Goal: Obtain resource: Download file/media

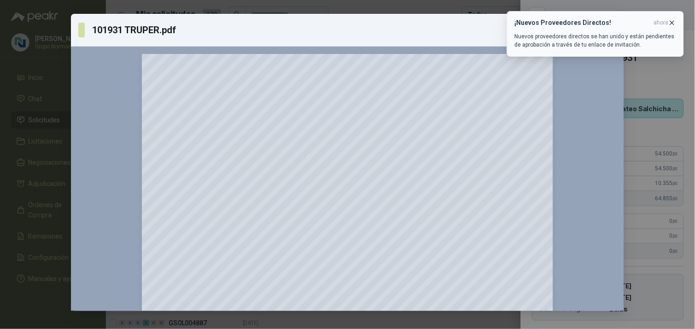
click at [672, 22] on icon "button" at bounding box center [673, 23] width 8 height 8
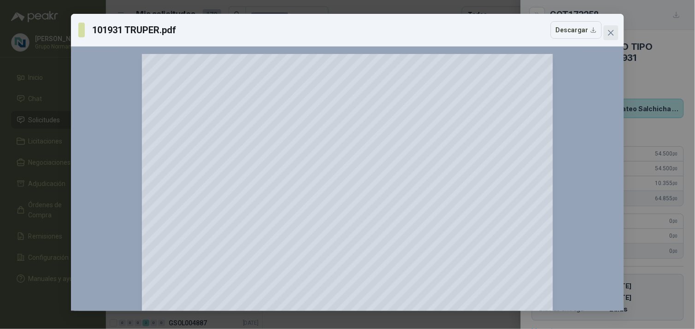
click at [610, 30] on icon "close" at bounding box center [612, 33] width 6 height 6
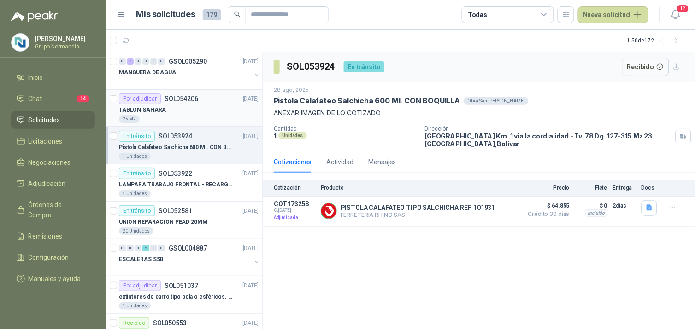
click at [187, 91] on article "Por adjudicar SOL054206 [DATE] [GEOGRAPHIC_DATA] 25 M2" at bounding box center [184, 107] width 156 height 37
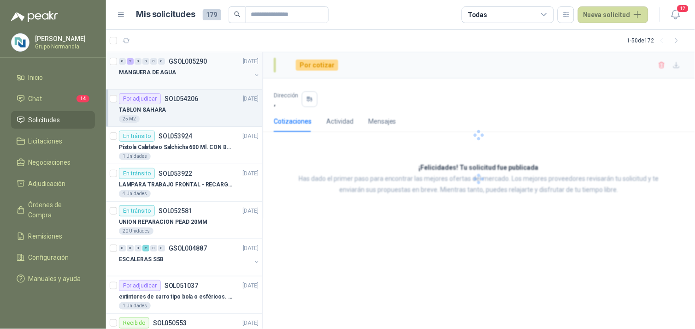
click at [201, 76] on div "MANGUERA DE AGUA" at bounding box center [185, 72] width 132 height 11
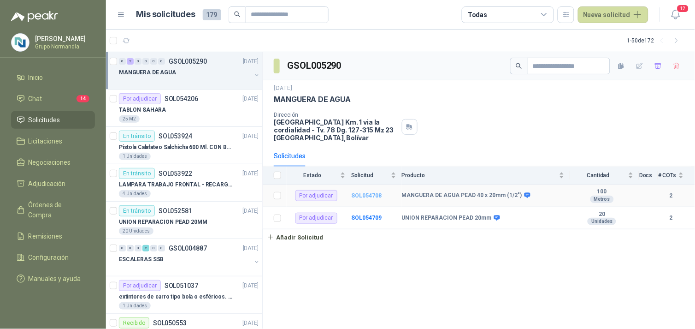
click at [363, 192] on b "SOL054708" at bounding box center [366, 195] width 30 height 6
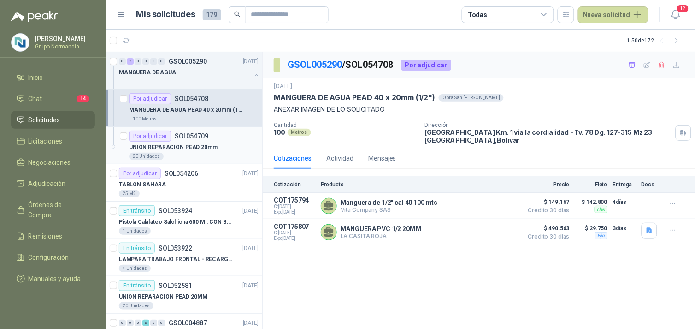
click at [188, 143] on p "UNION REPARACION PEAD 20mm" at bounding box center [173, 147] width 89 height 9
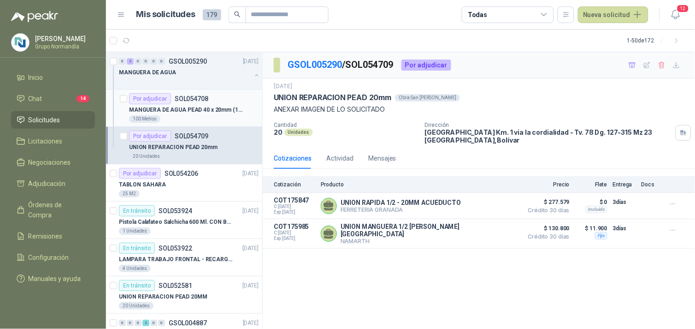
click at [202, 107] on p "MANGUERA DE AGUA PEAD 40 x 20mm (1/2")" at bounding box center [186, 110] width 115 height 9
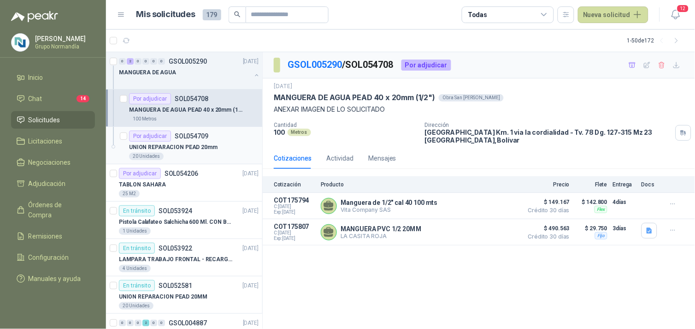
click at [215, 142] on div "UNION REPARACION PEAD 20mm" at bounding box center [194, 147] width 130 height 11
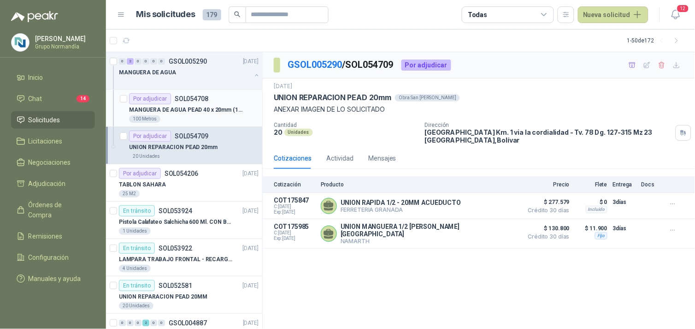
click at [214, 100] on div "Por adjudicar SOL054708" at bounding box center [194, 98] width 130 height 11
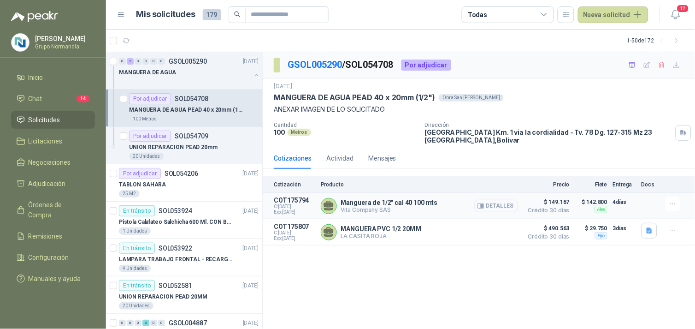
click at [492, 205] on button "Detalles" at bounding box center [496, 206] width 43 height 12
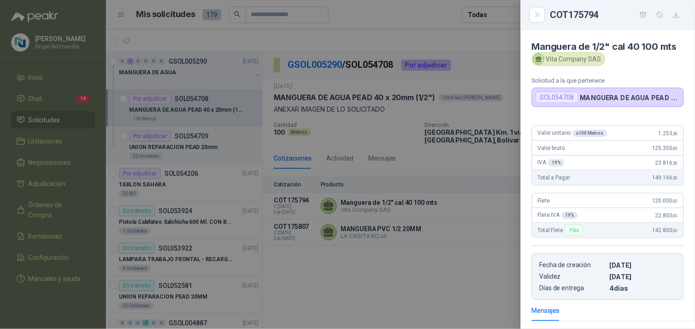
click at [592, 59] on div "Vita Company SAS" at bounding box center [569, 59] width 74 height 14
click at [538, 57] on icon at bounding box center [539, 58] width 6 height 4
click at [467, 261] on div at bounding box center [347, 164] width 695 height 329
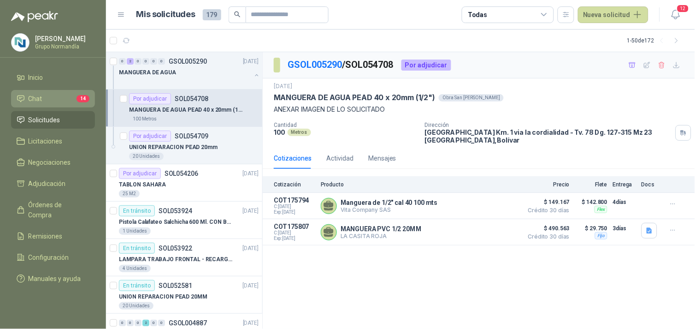
click at [61, 94] on li "Chat 14" at bounding box center [53, 99] width 73 height 10
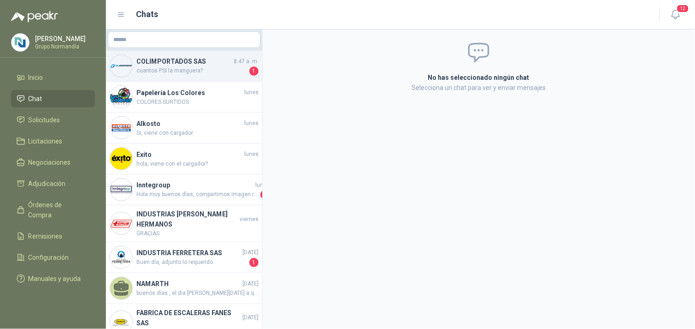
click at [187, 58] on h4 "COLIMPORTADOS SAS" at bounding box center [183, 61] width 95 height 10
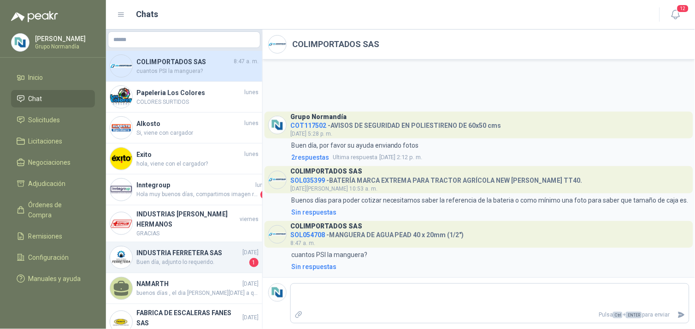
click at [200, 251] on h4 "INDUSTRIA FERRETERA SAS" at bounding box center [188, 253] width 104 height 10
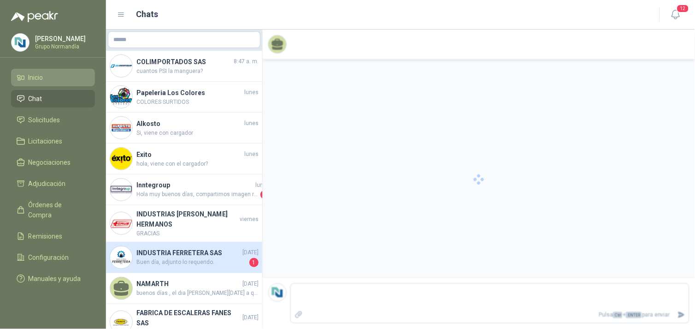
click at [58, 79] on li "Inicio" at bounding box center [53, 77] width 73 height 10
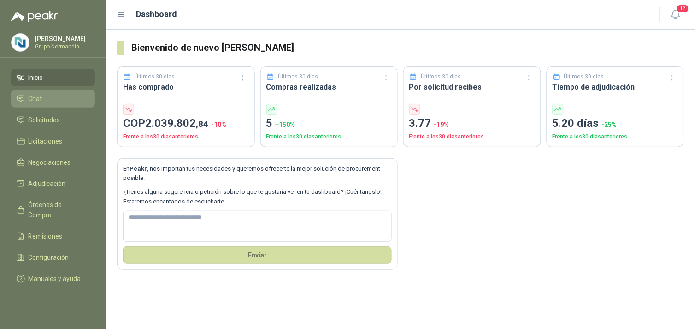
click at [36, 95] on span "Chat" at bounding box center [36, 99] width 14 height 10
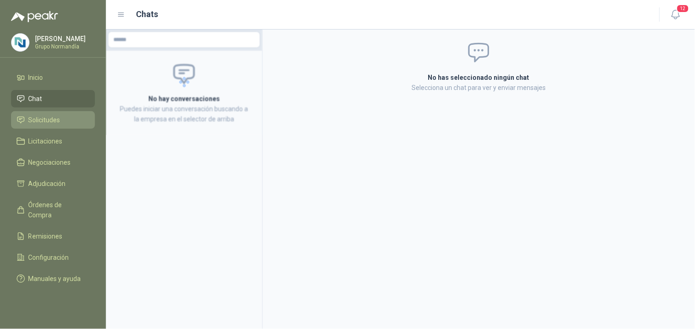
click at [44, 119] on span "Solicitudes" at bounding box center [45, 120] width 32 height 10
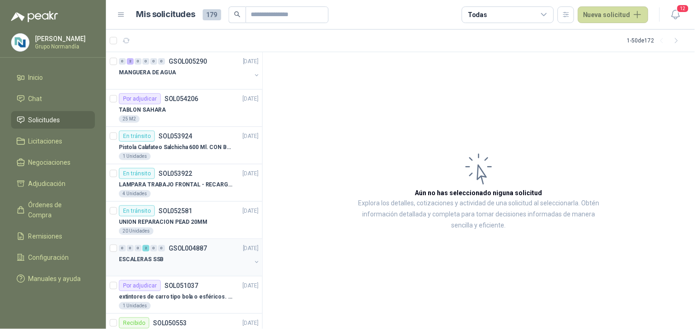
click at [185, 257] on div "ESCALERAS SSB" at bounding box center [185, 259] width 132 height 11
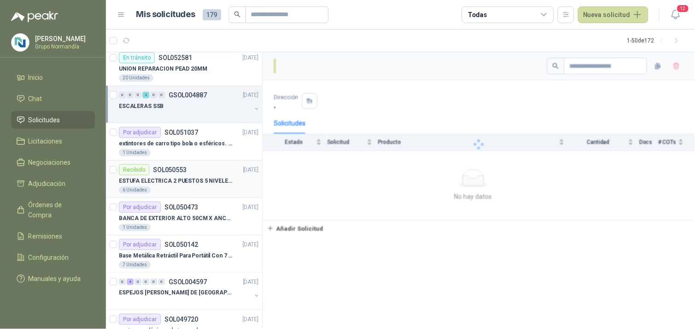
scroll to position [154, 0]
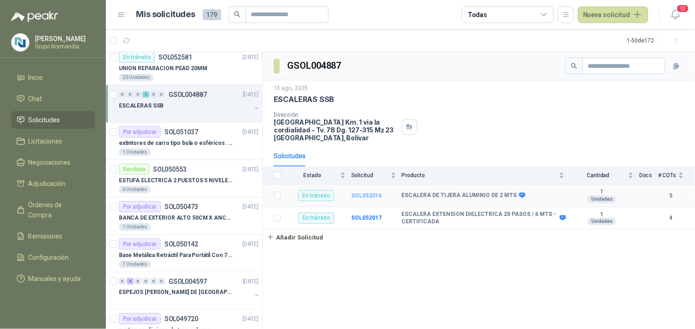
click at [365, 197] on b "SOL052016" at bounding box center [366, 195] width 30 height 6
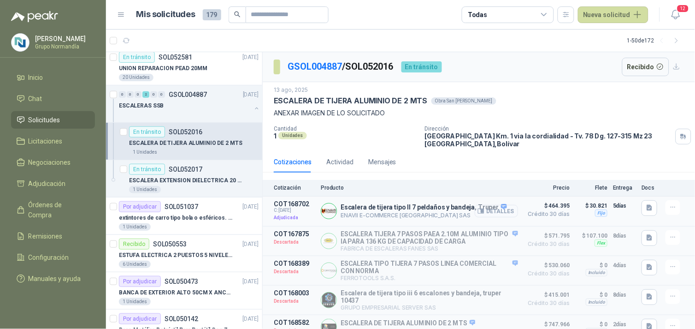
click at [489, 209] on button "Detalles" at bounding box center [496, 211] width 43 height 12
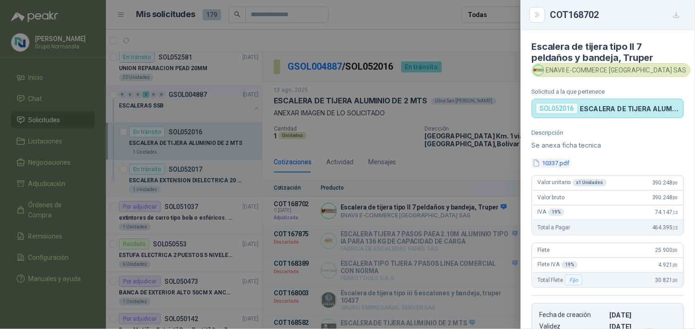
click at [546, 160] on button "10337.pdf" at bounding box center [551, 163] width 39 height 10
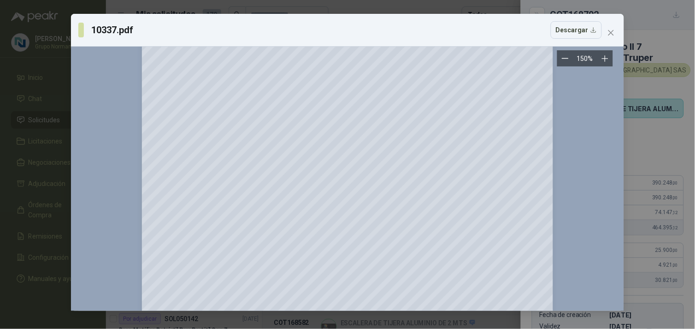
scroll to position [921, 0]
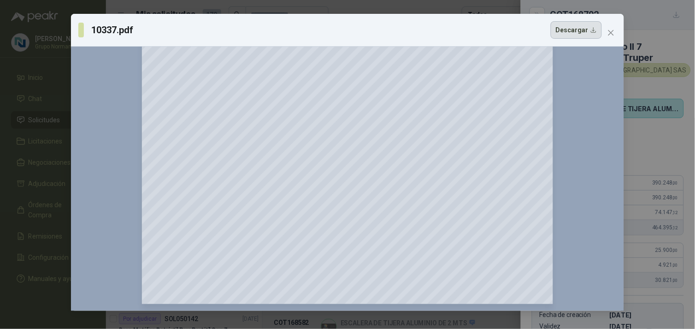
click at [588, 30] on button "Descargar" at bounding box center [576, 30] width 51 height 18
click at [614, 34] on icon "close" at bounding box center [611, 32] width 7 height 7
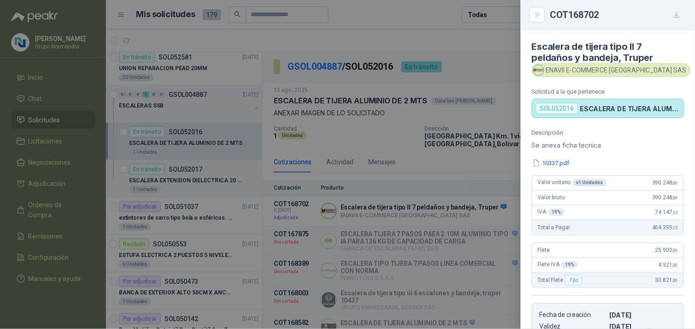
click at [471, 163] on div at bounding box center [347, 164] width 695 height 329
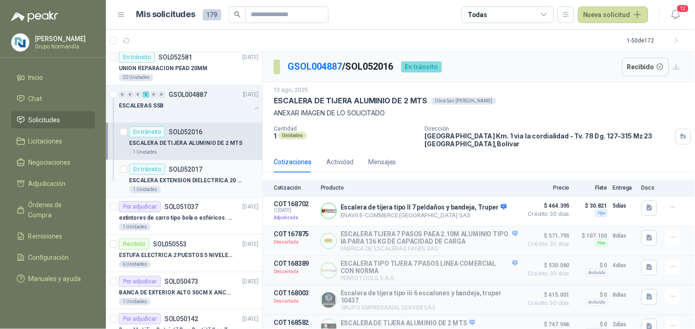
click at [218, 182] on p "ESCALERA EXTENSION DIELECTRICA 20 PASOS / 6 MTS - CERTIFICADA" at bounding box center [186, 180] width 115 height 9
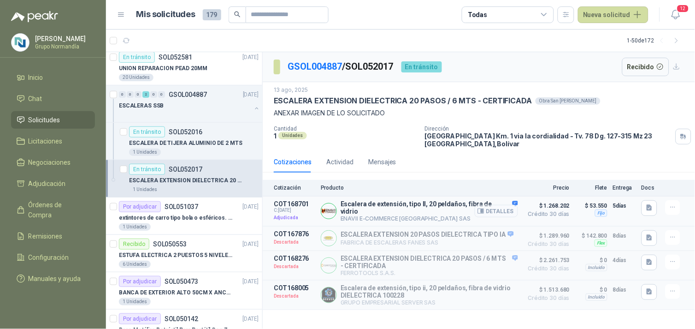
click at [496, 210] on button "Detalles" at bounding box center [496, 211] width 43 height 12
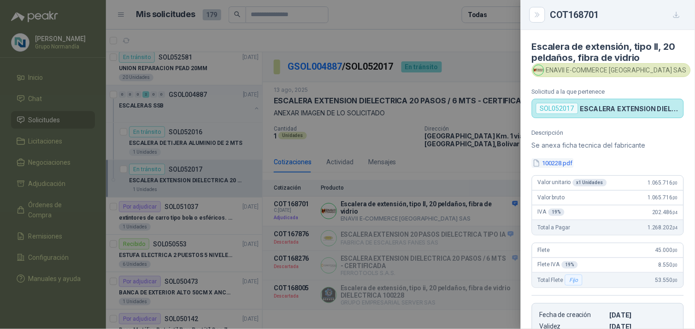
click at [550, 163] on button "100228.pdf" at bounding box center [553, 163] width 42 height 10
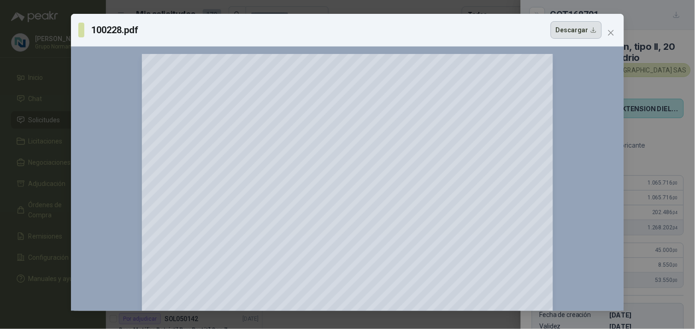
click at [586, 31] on button "Descargar" at bounding box center [576, 30] width 51 height 18
